Goal: Navigation & Orientation: Find specific page/section

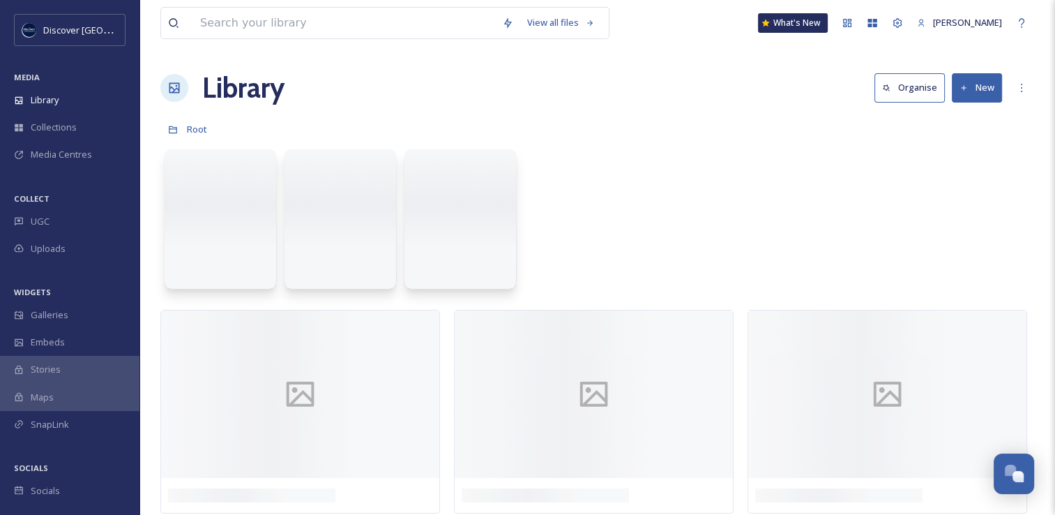
scroll to position [3556, 0]
drag, startPoint x: 549, startPoint y: 166, endPoint x: 556, endPoint y: 123, distance: 43.8
click at [556, 123] on div "Root" at bounding box center [597, 129] width 874 height 26
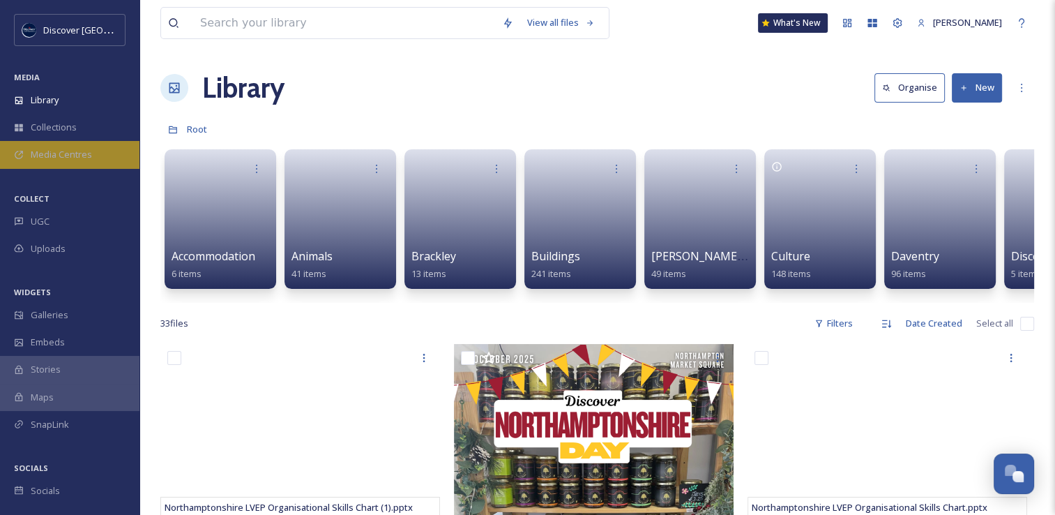
click at [72, 156] on span "Media Centres" at bounding box center [61, 154] width 61 height 13
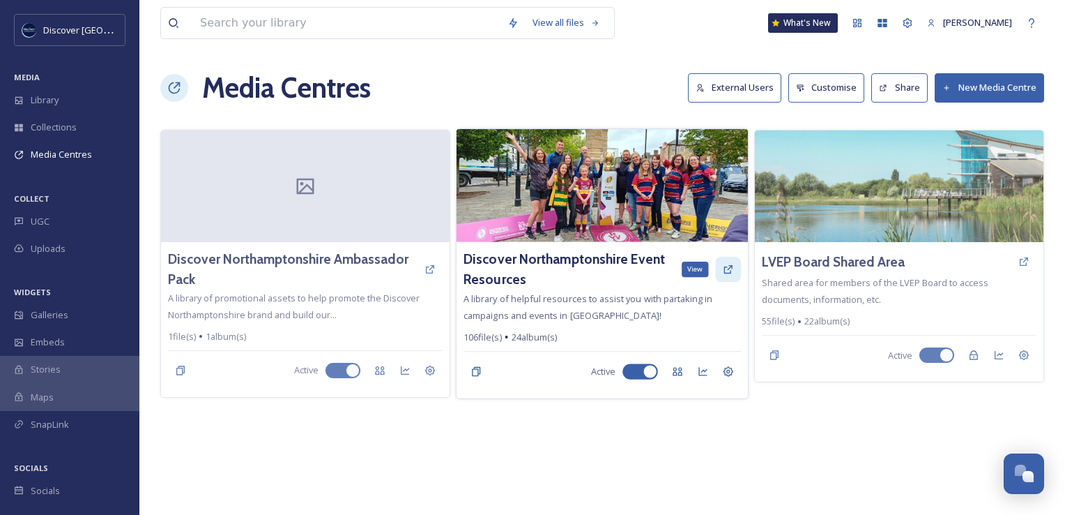
click at [730, 265] on icon at bounding box center [728, 269] width 8 height 8
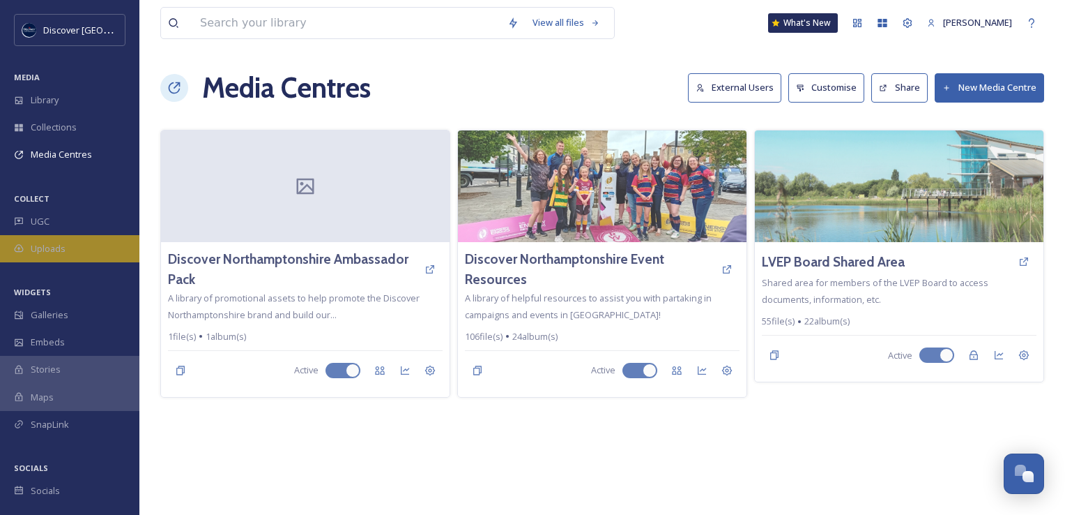
click at [79, 250] on div "Uploads" at bounding box center [69, 248] width 139 height 27
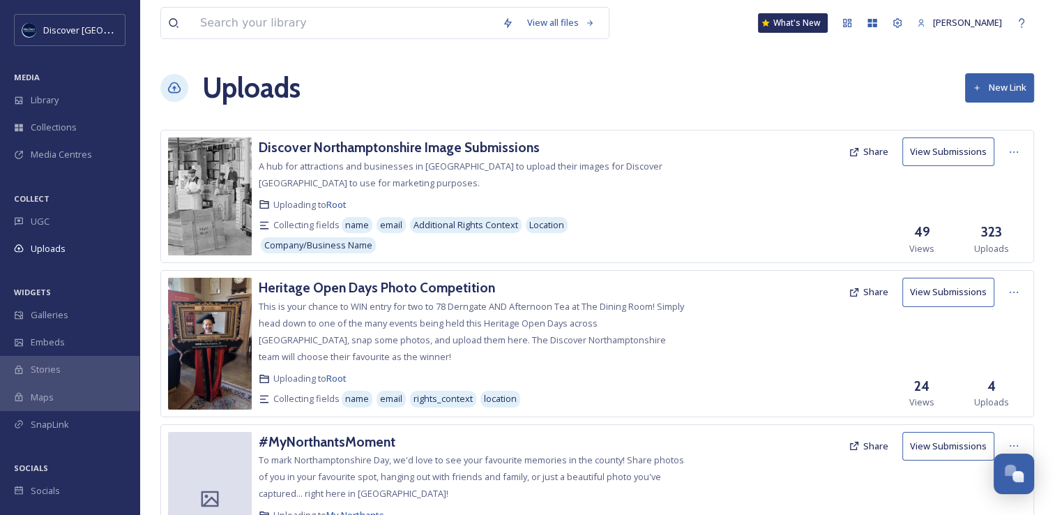
scroll to position [70, 0]
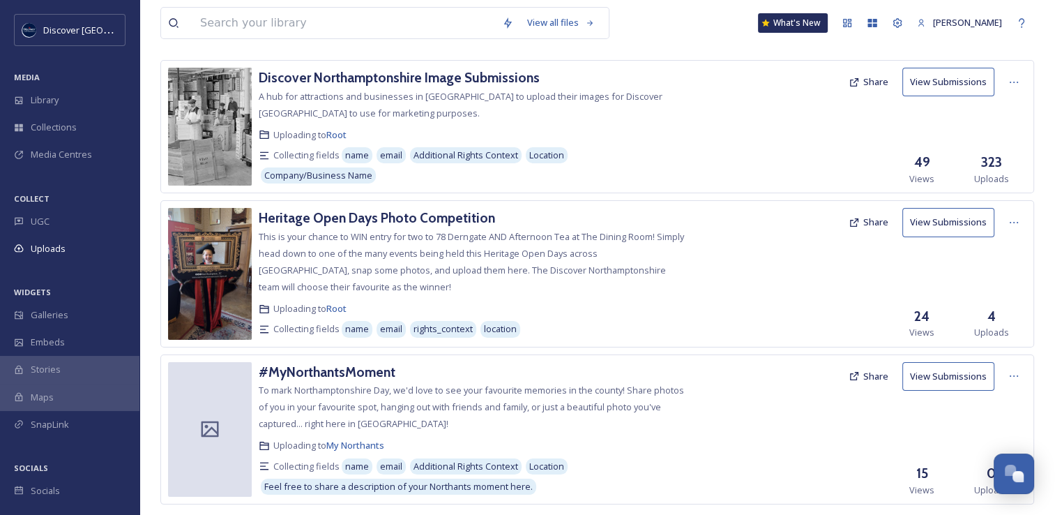
click at [871, 375] on button "Share" at bounding box center [868, 376] width 54 height 27
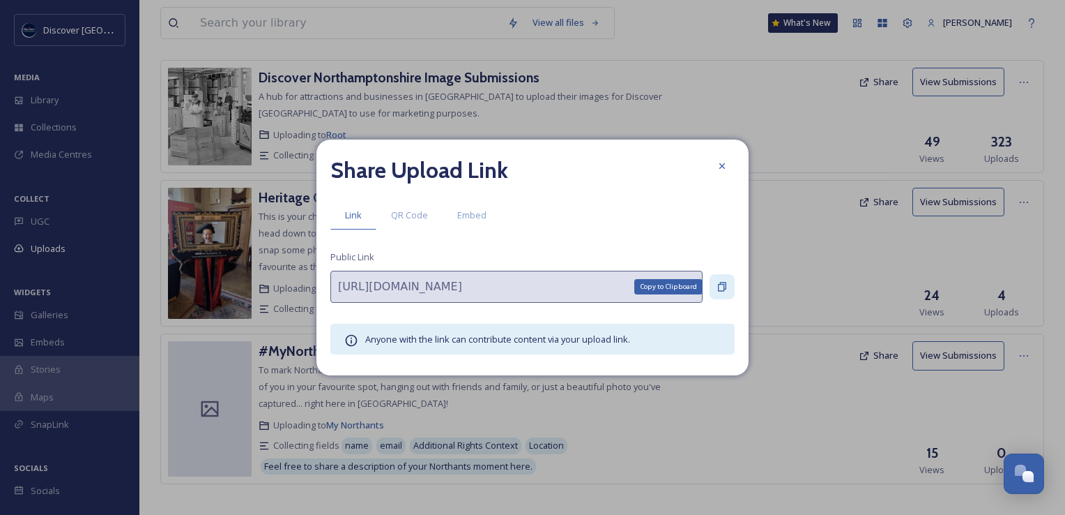
click at [717, 289] on icon at bounding box center [722, 286] width 11 height 11
click at [728, 160] on div at bounding box center [722, 165] width 25 height 25
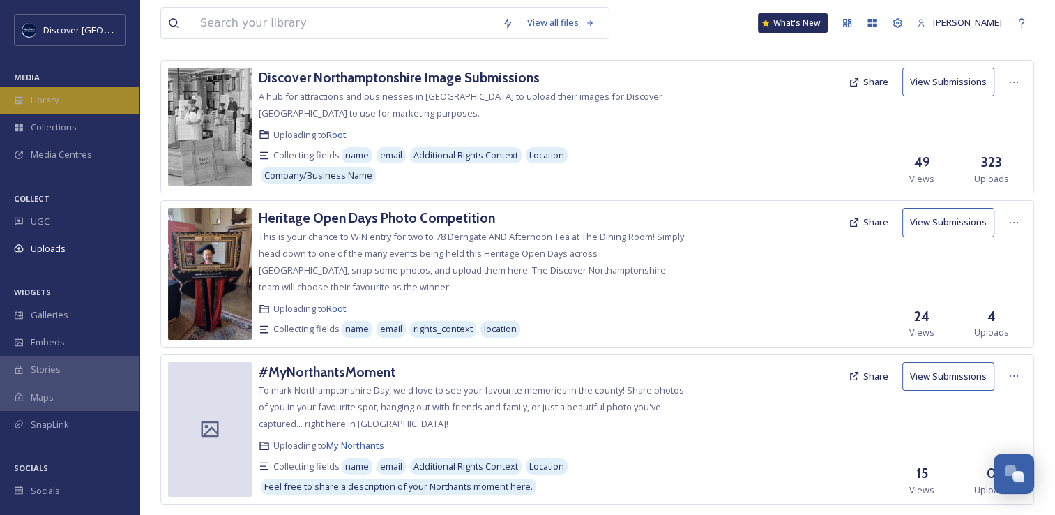
click at [81, 109] on div "Library" at bounding box center [69, 99] width 139 height 27
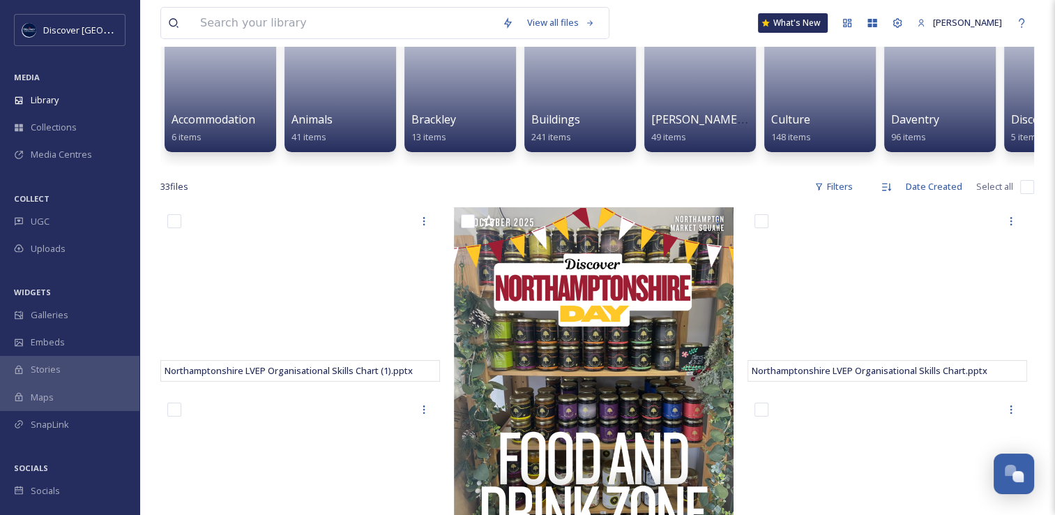
scroll to position [139, 0]
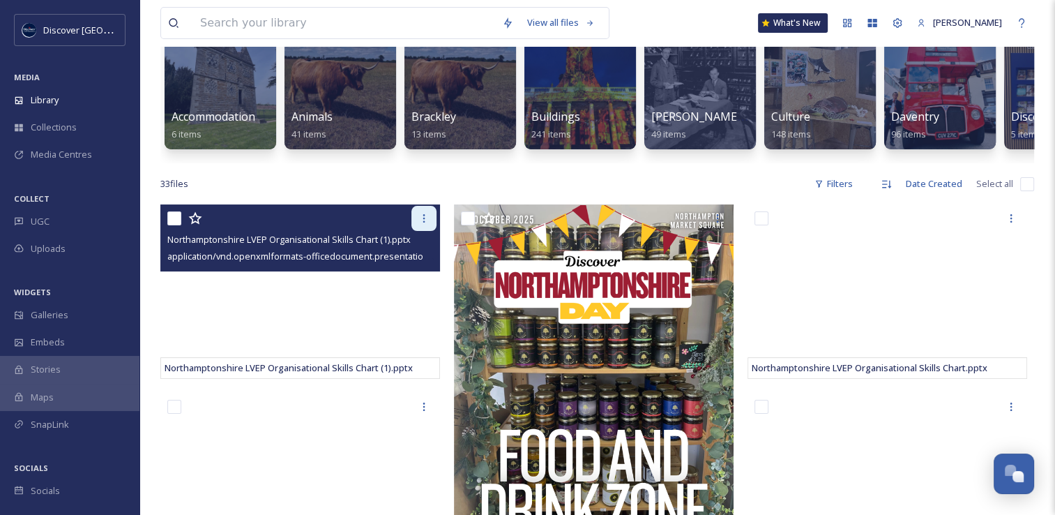
click at [422, 224] on icon at bounding box center [423, 218] width 11 height 11
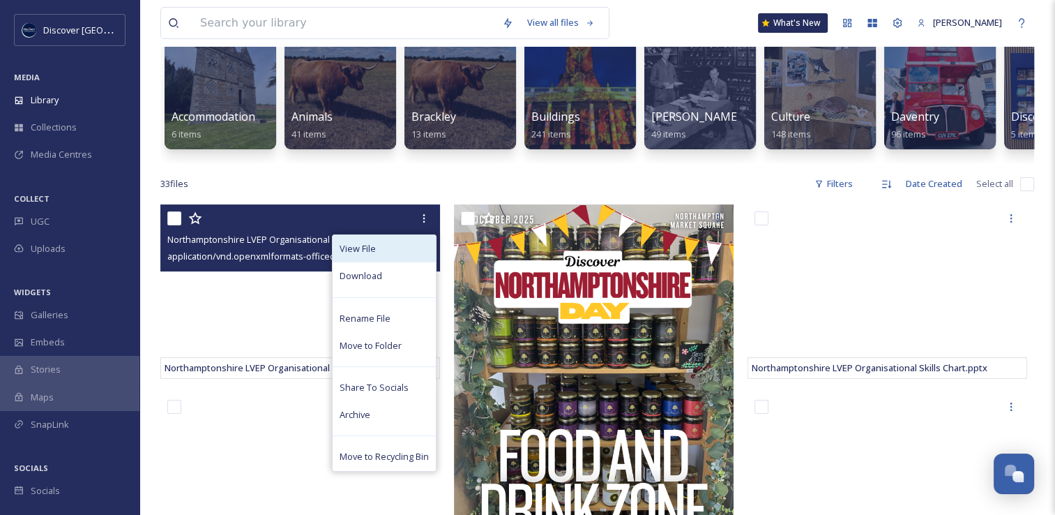
click at [407, 249] on div "View File" at bounding box center [384, 248] width 103 height 27
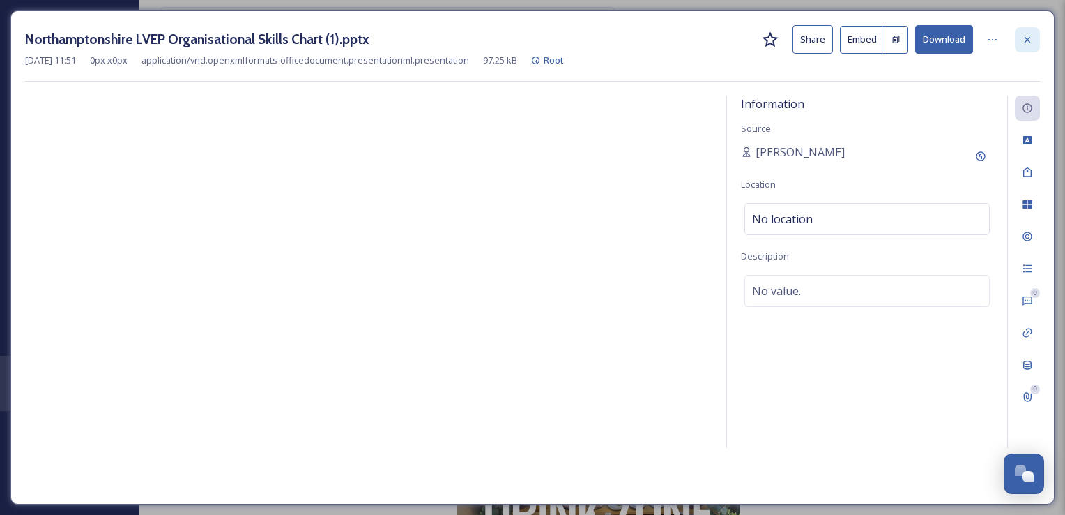
click at [1036, 49] on div at bounding box center [1027, 39] width 25 height 25
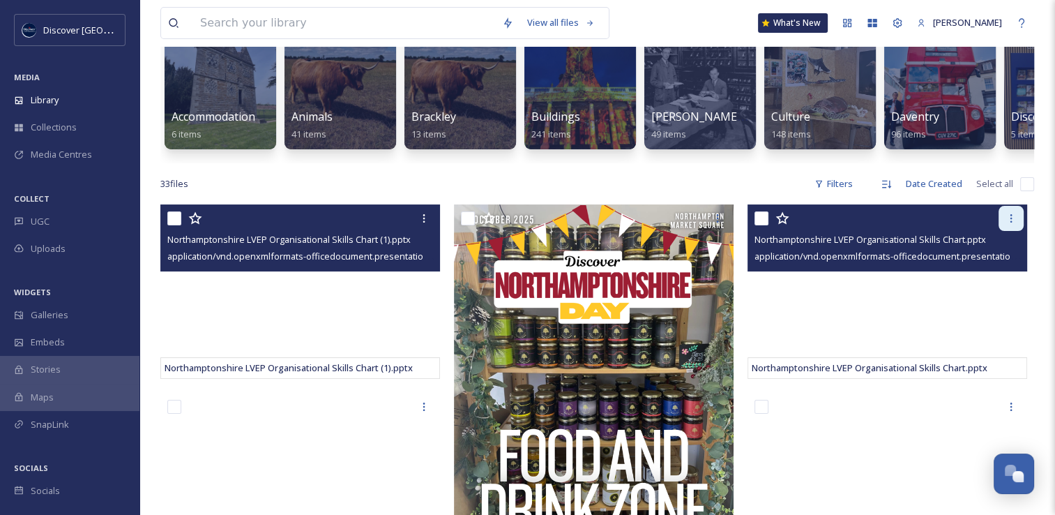
click at [1010, 224] on icon at bounding box center [1010, 218] width 11 height 11
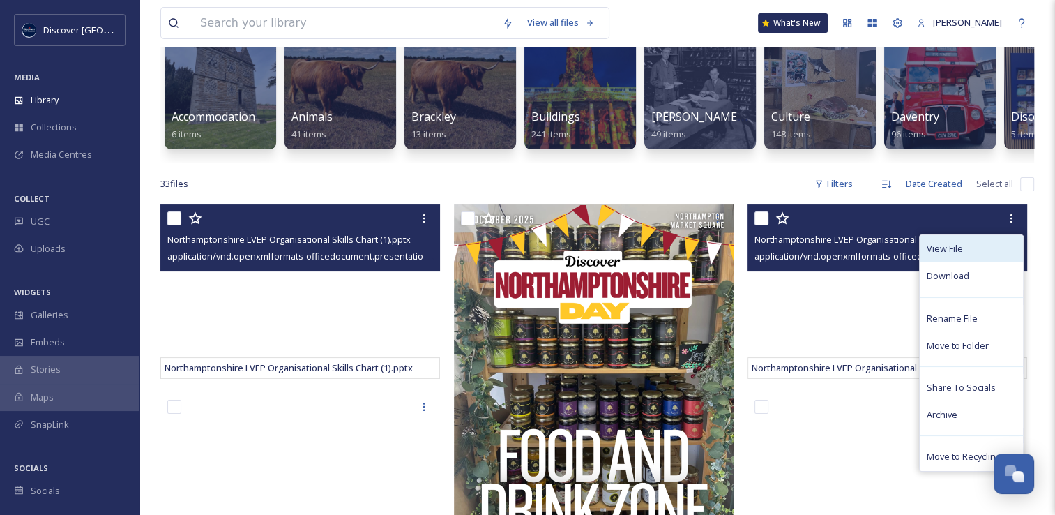
click at [961, 255] on span "View File" at bounding box center [945, 248] width 36 height 13
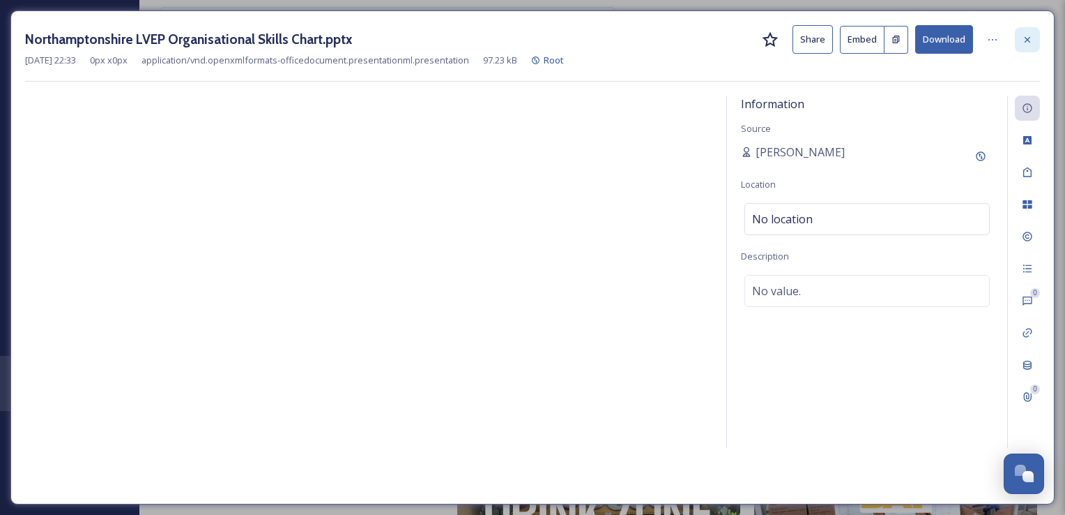
click at [1025, 39] on icon at bounding box center [1027, 39] width 11 height 11
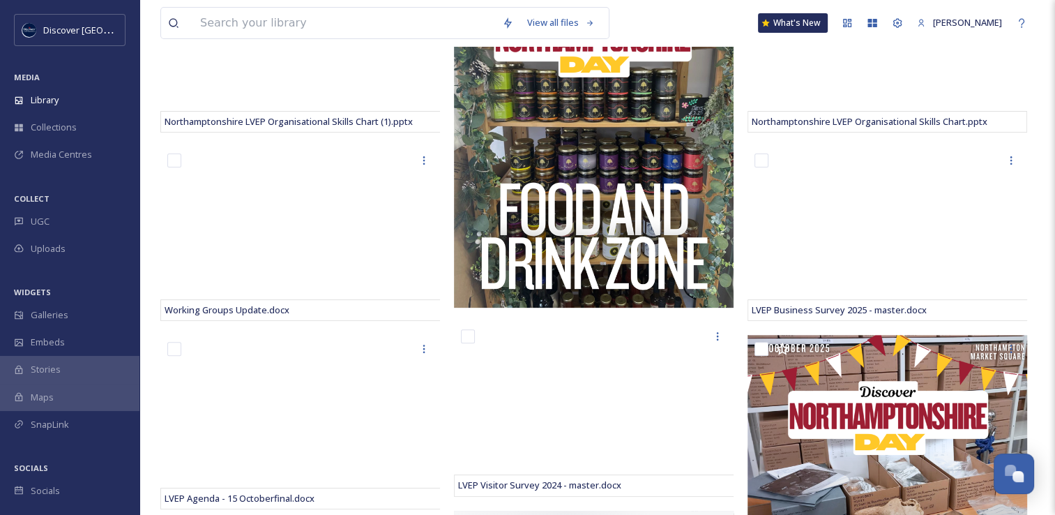
scroll to position [418, 0]
